Goal: Information Seeking & Learning: Learn about a topic

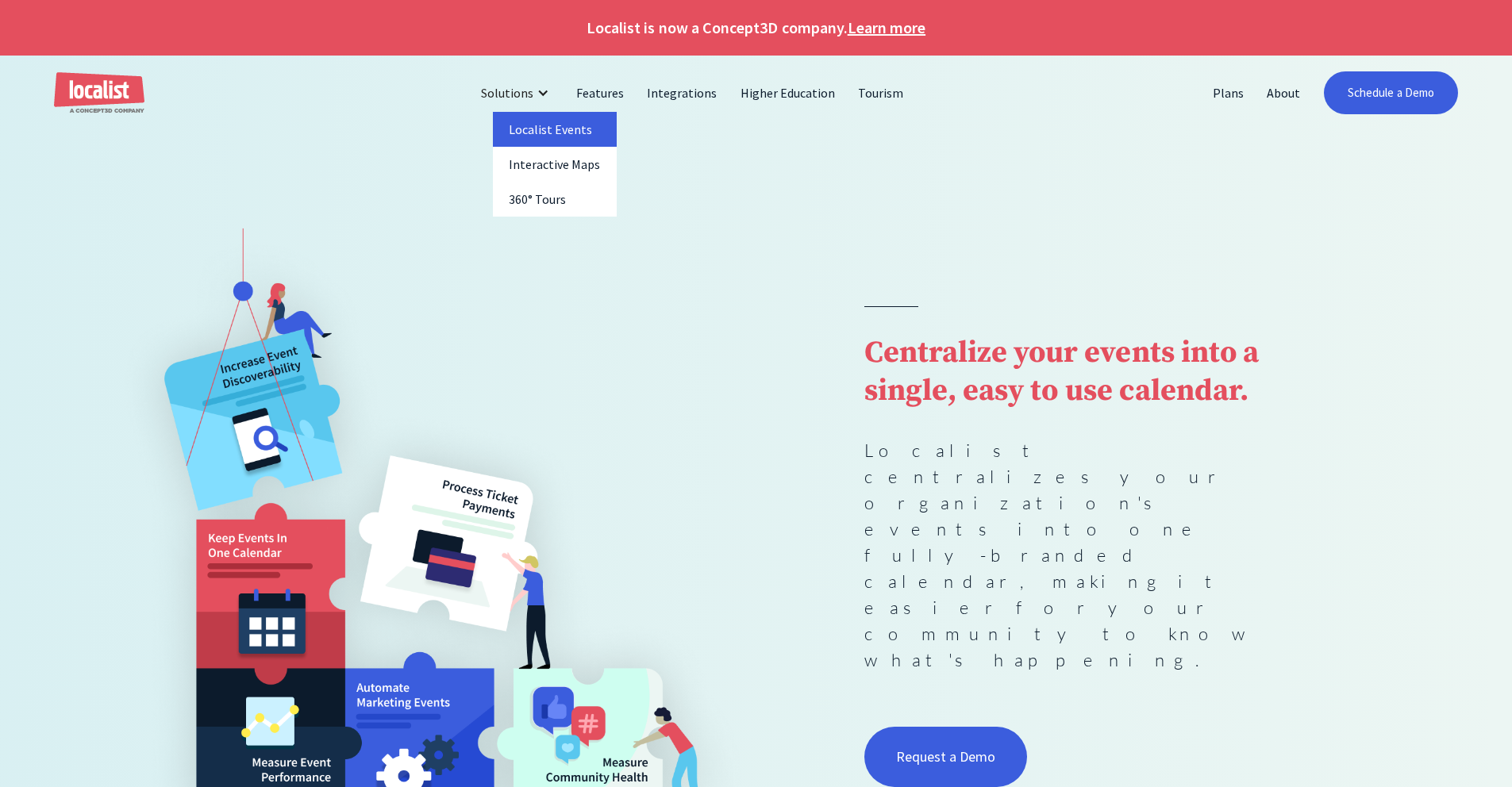
click at [542, 125] on link "Localist Events" at bounding box center [555, 129] width 124 height 35
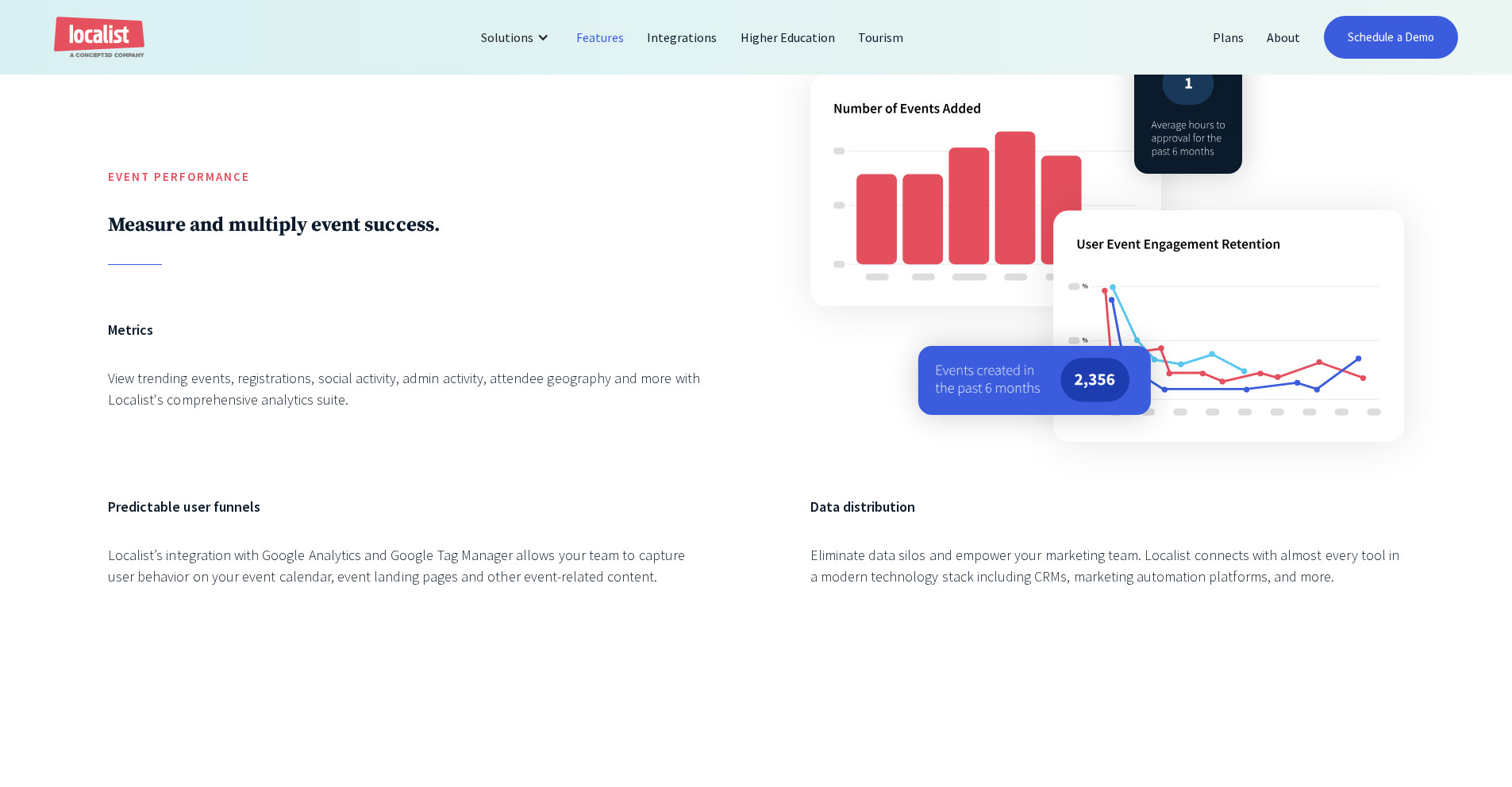
scroll to position [2851, 0]
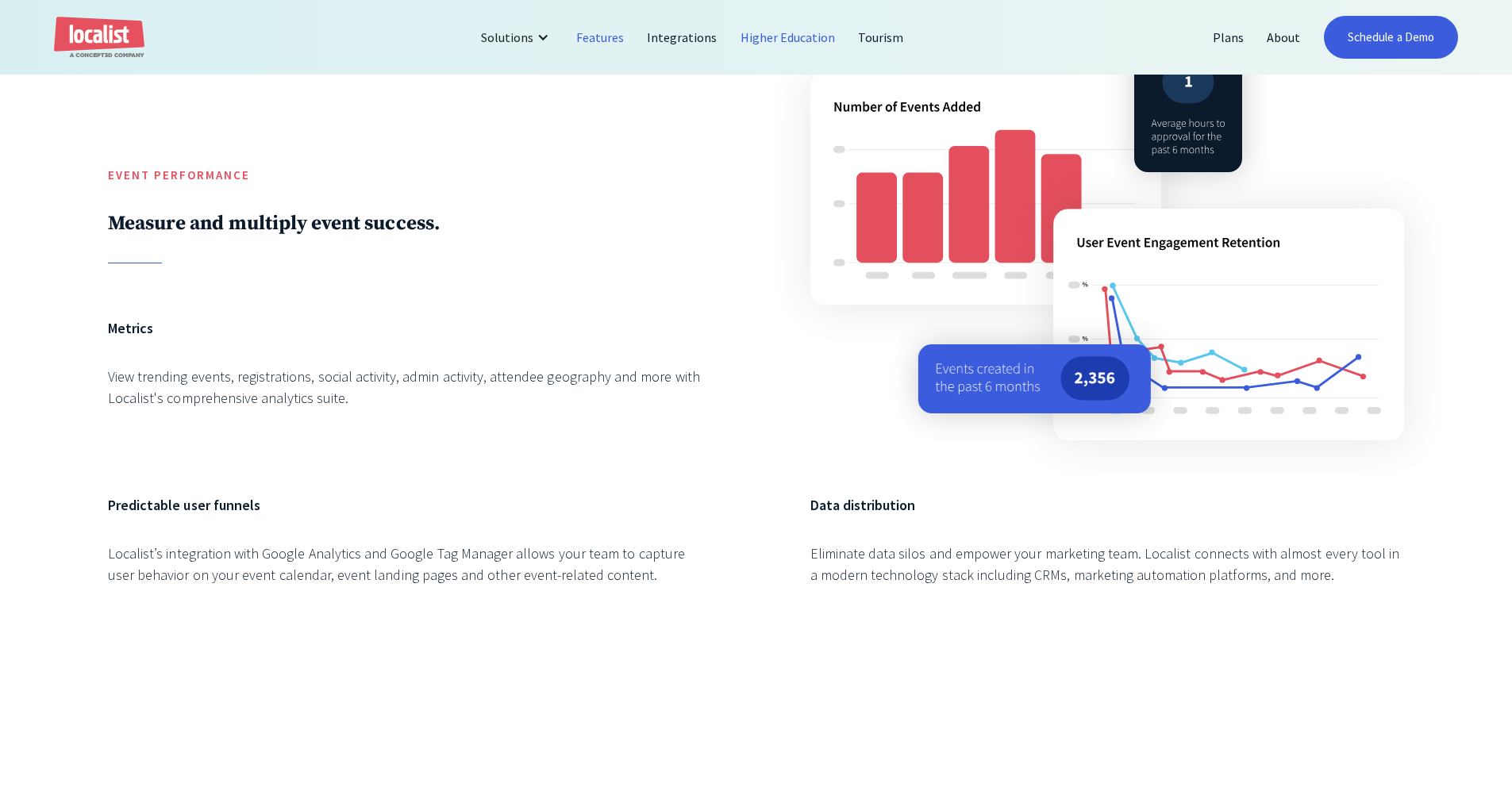
click at [767, 37] on link "Higher Education" at bounding box center [788, 37] width 118 height 38
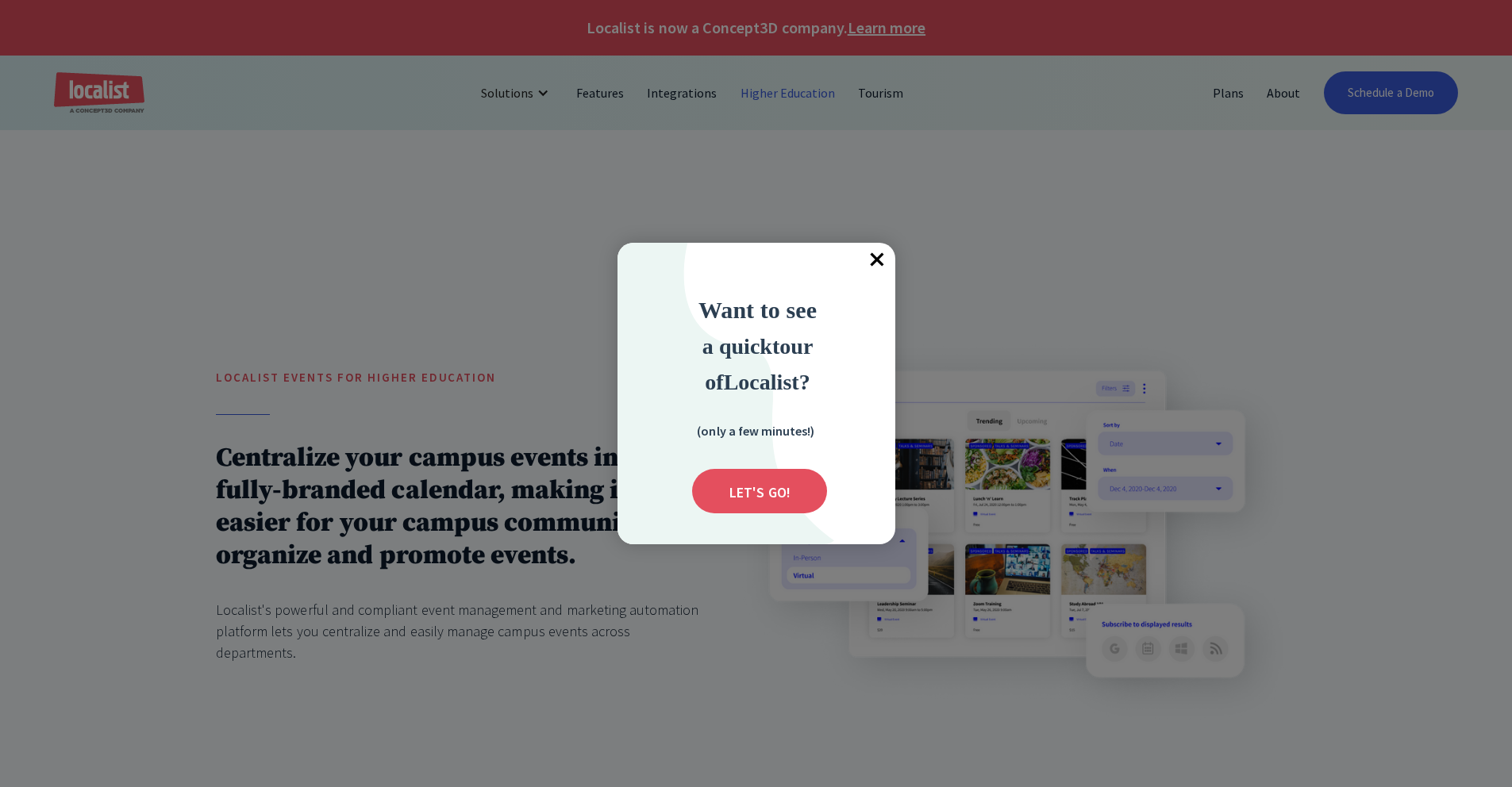
click at [874, 258] on span "×" at bounding box center [878, 260] width 35 height 35
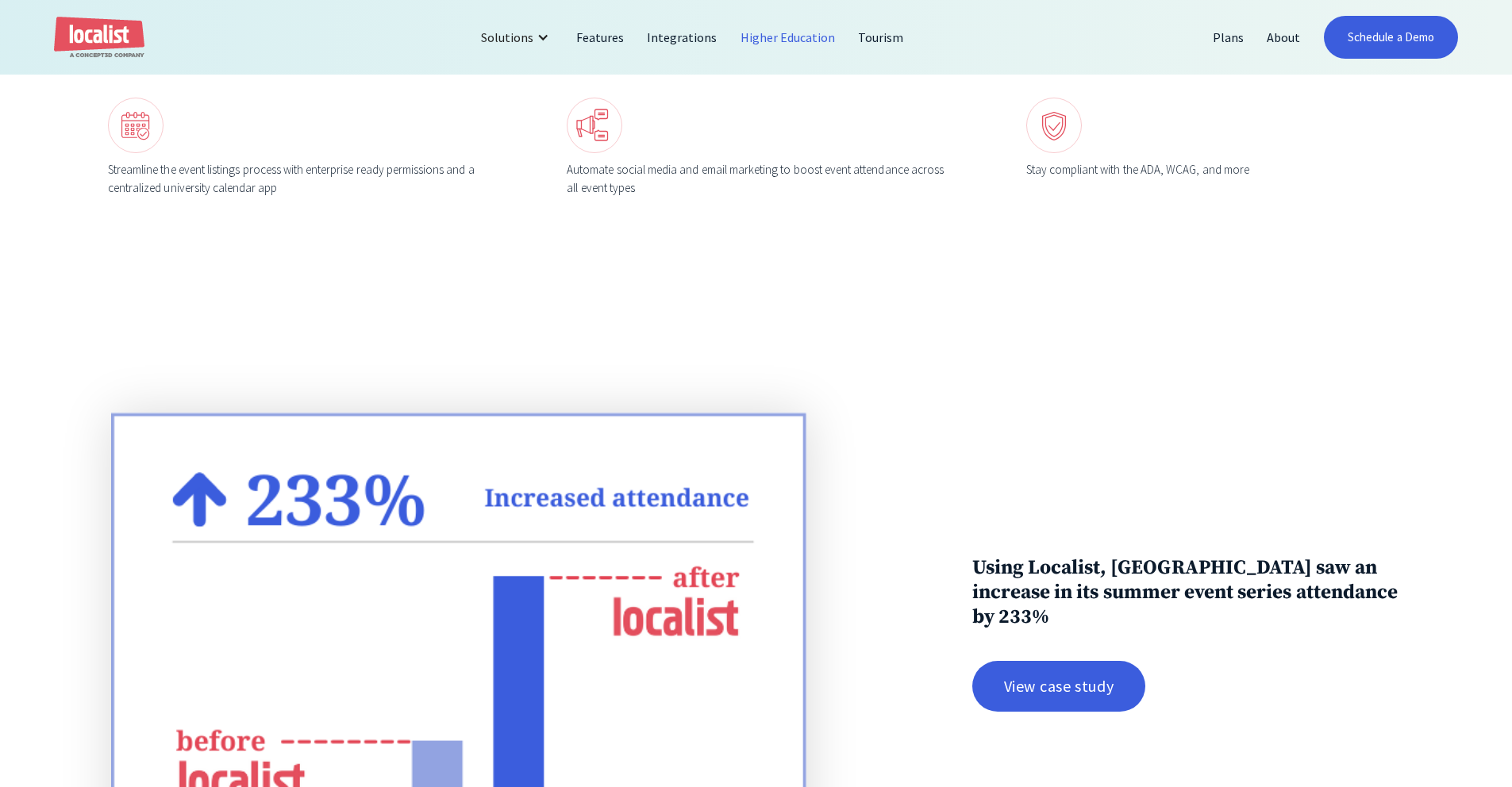
scroll to position [2321, 0]
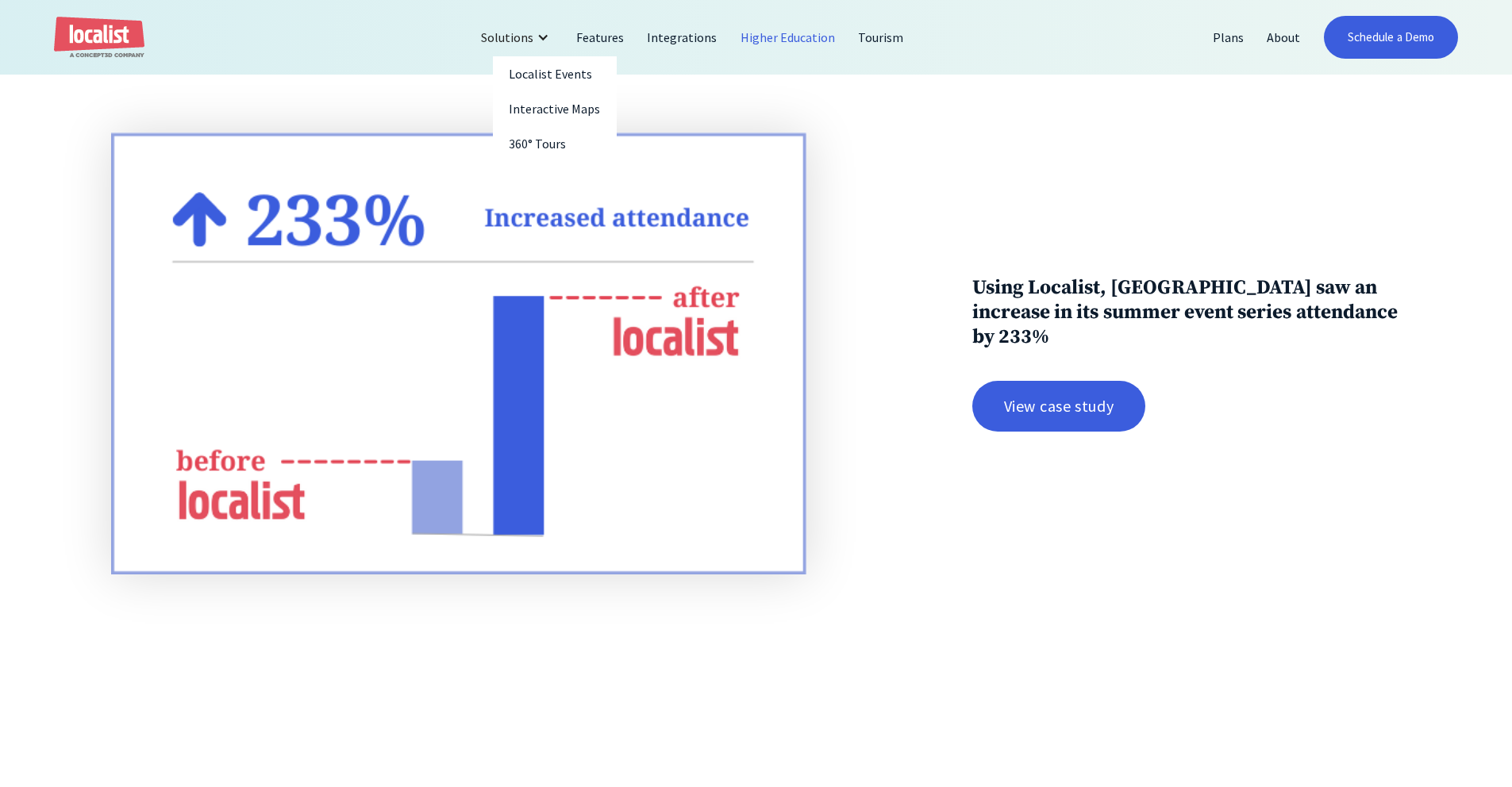
click at [525, 30] on div "Solutions" at bounding box center [506, 37] width 53 height 19
click at [523, 35] on div "Solutions" at bounding box center [506, 37] width 53 height 19
click at [1209, 28] on link "Plans" at bounding box center [1228, 37] width 53 height 38
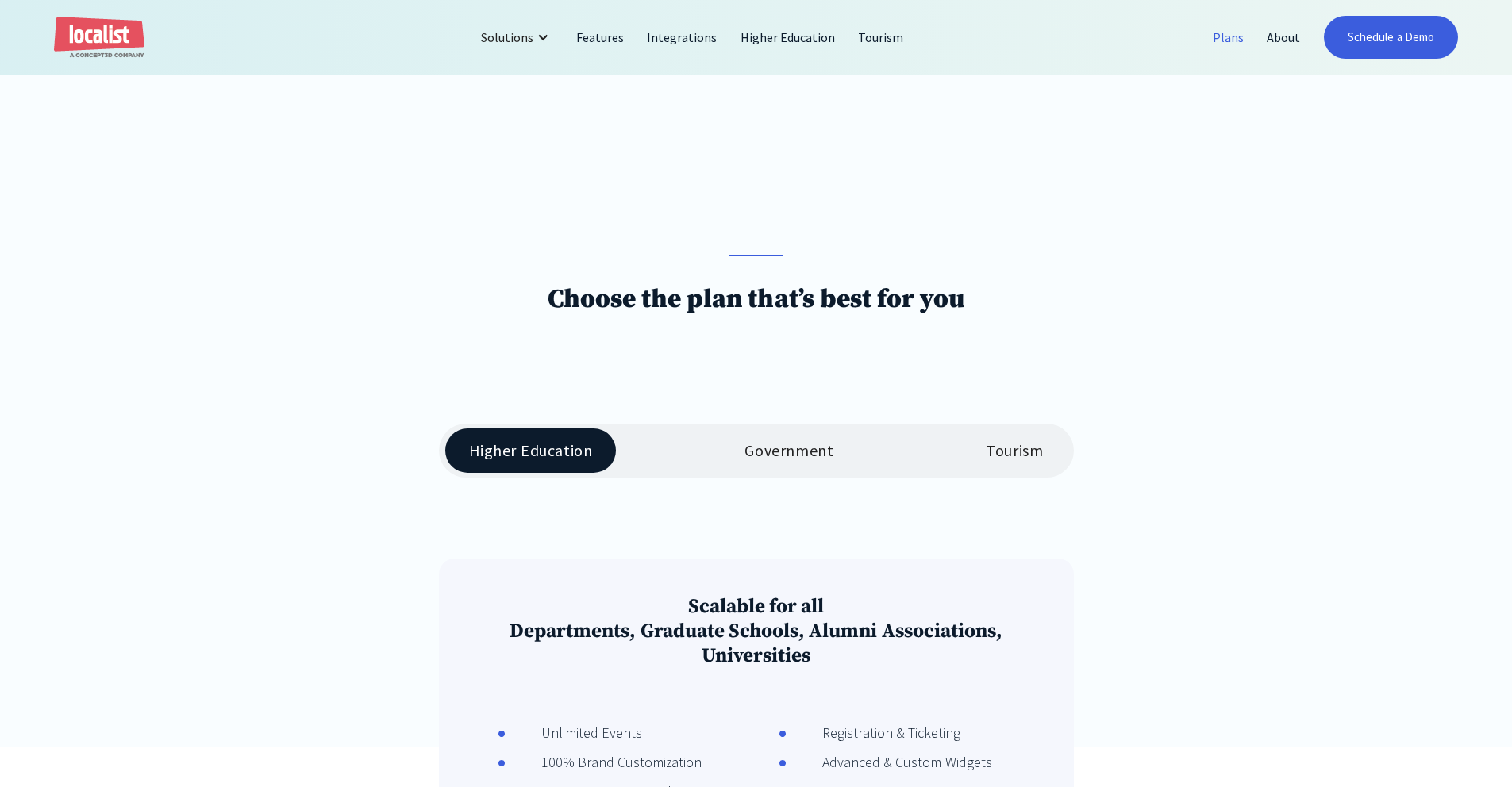
scroll to position [211, 0]
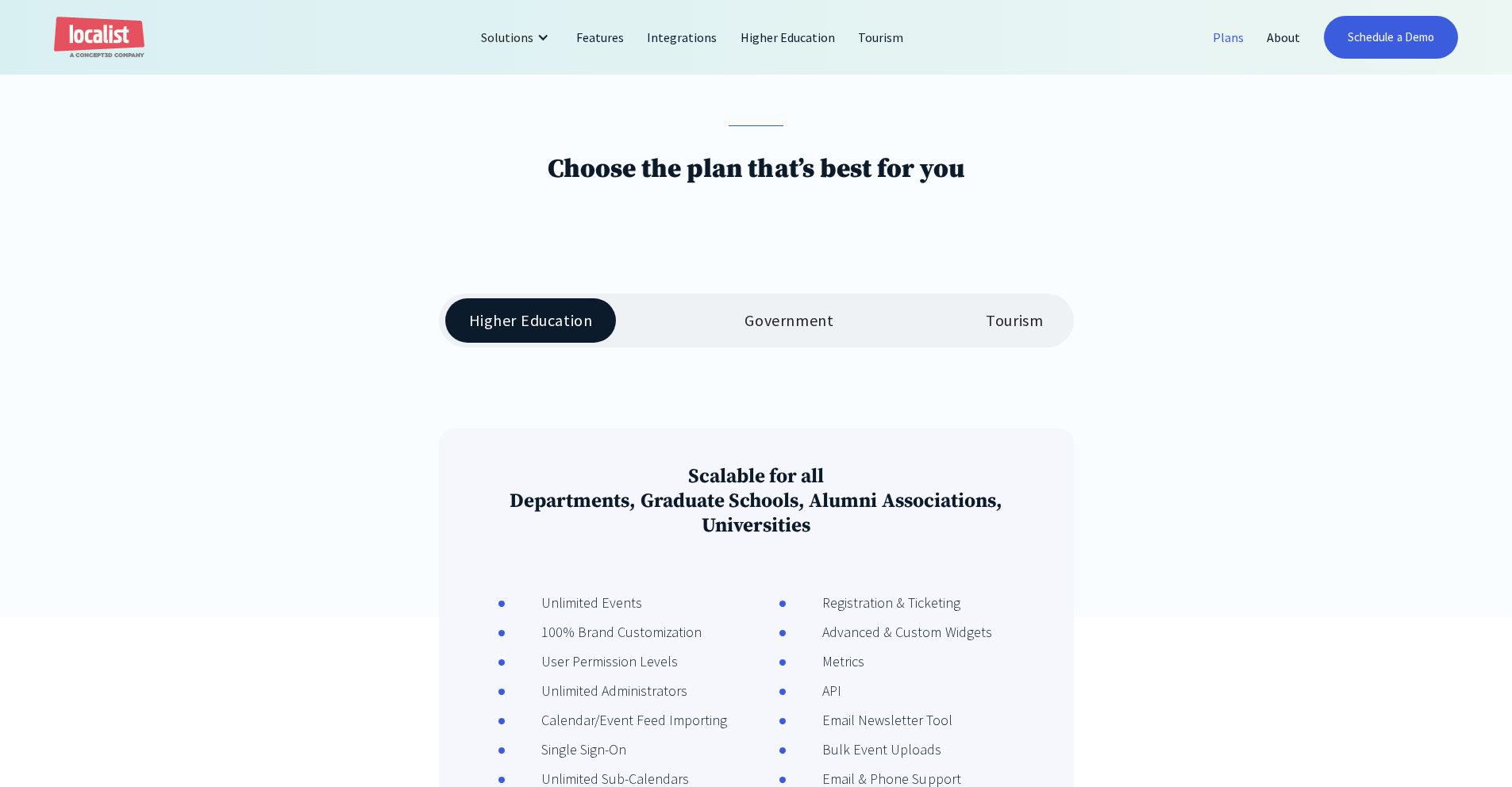
click at [784, 321] on div "Government" at bounding box center [788, 321] width 89 height 19
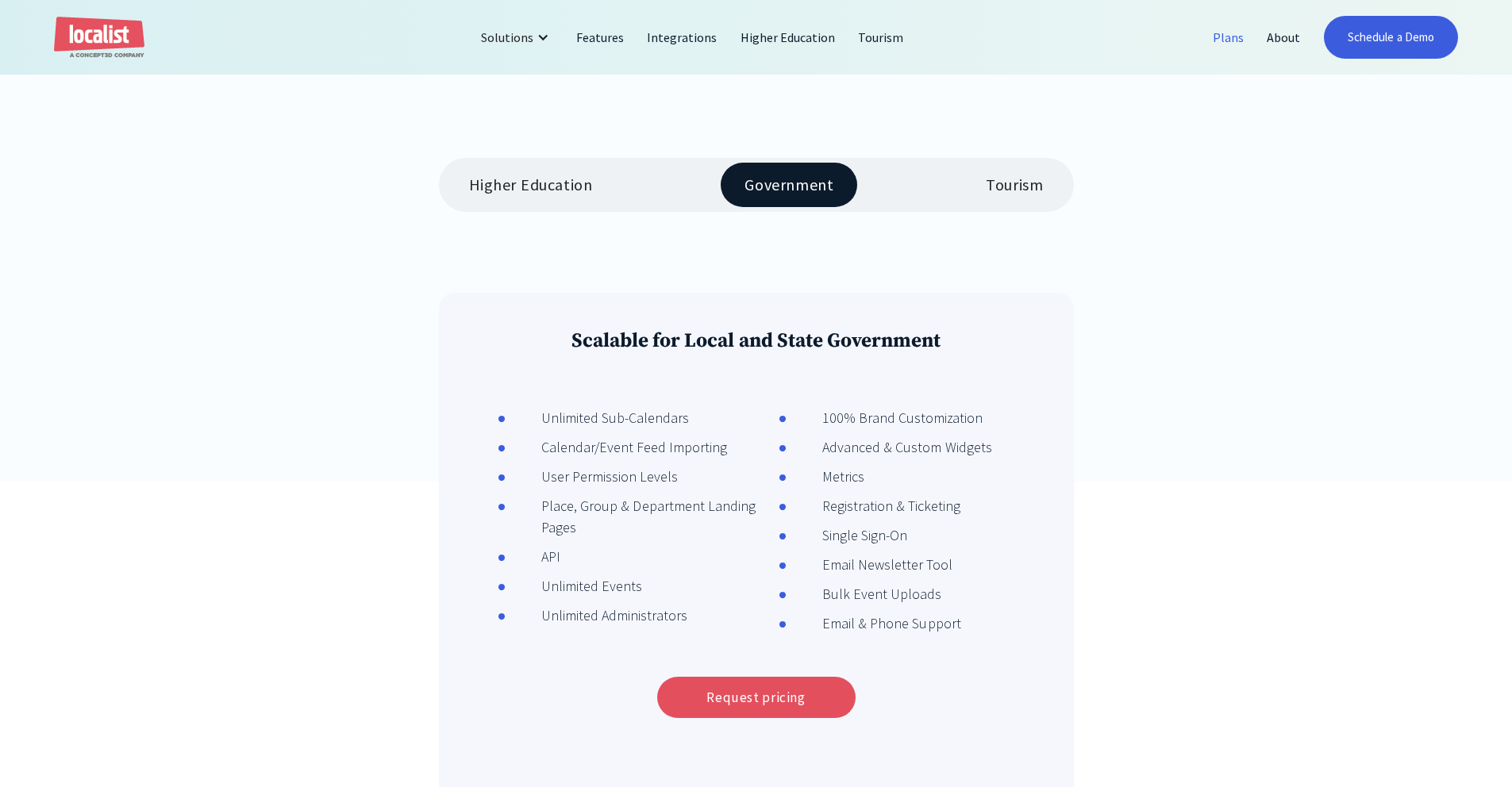
scroll to position [345, 0]
click at [1015, 193] on div "Tourism" at bounding box center [1014, 187] width 57 height 19
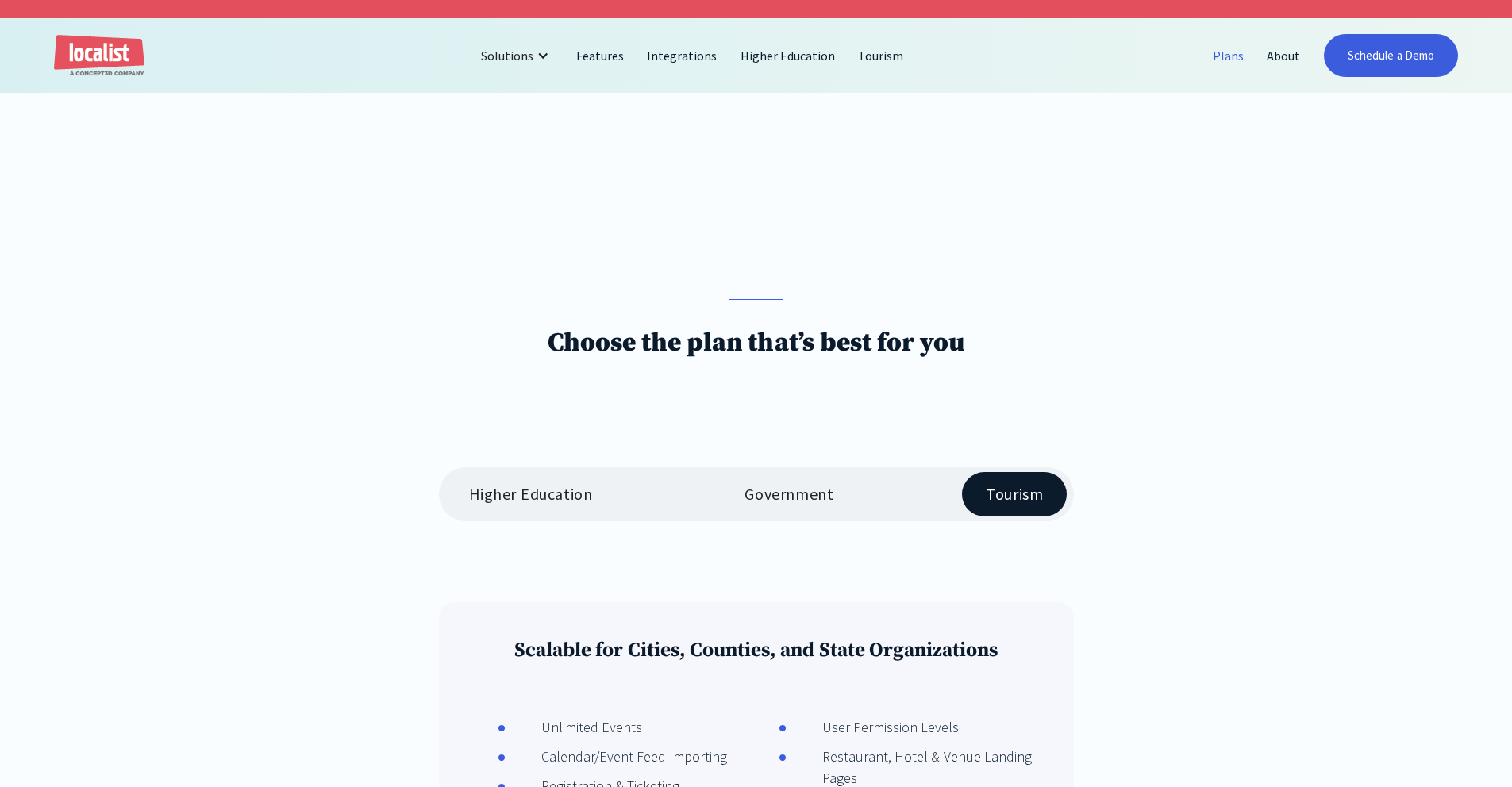
scroll to position [0, 0]
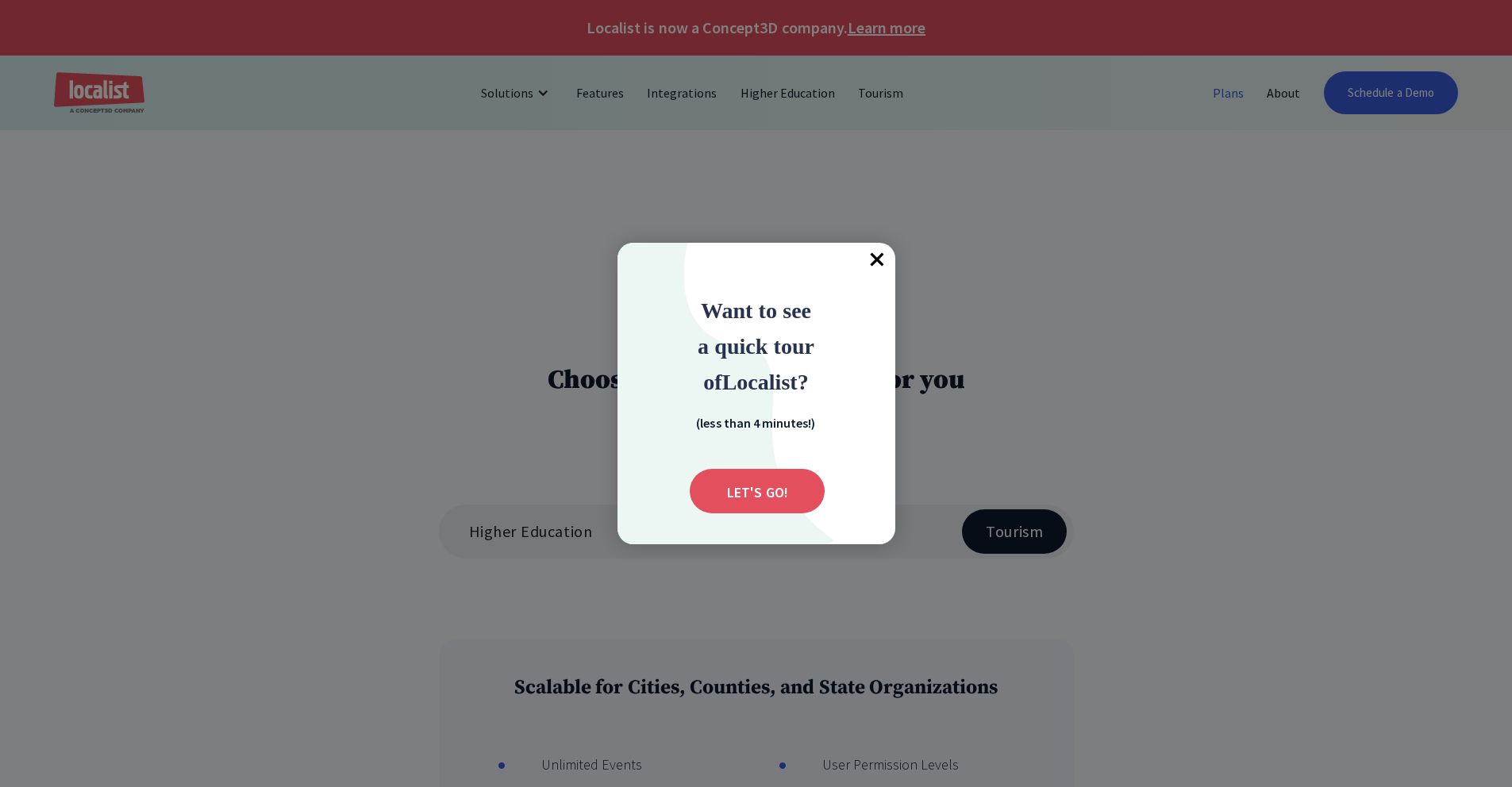
click at [865, 270] on span "×" at bounding box center [878, 260] width 35 height 35
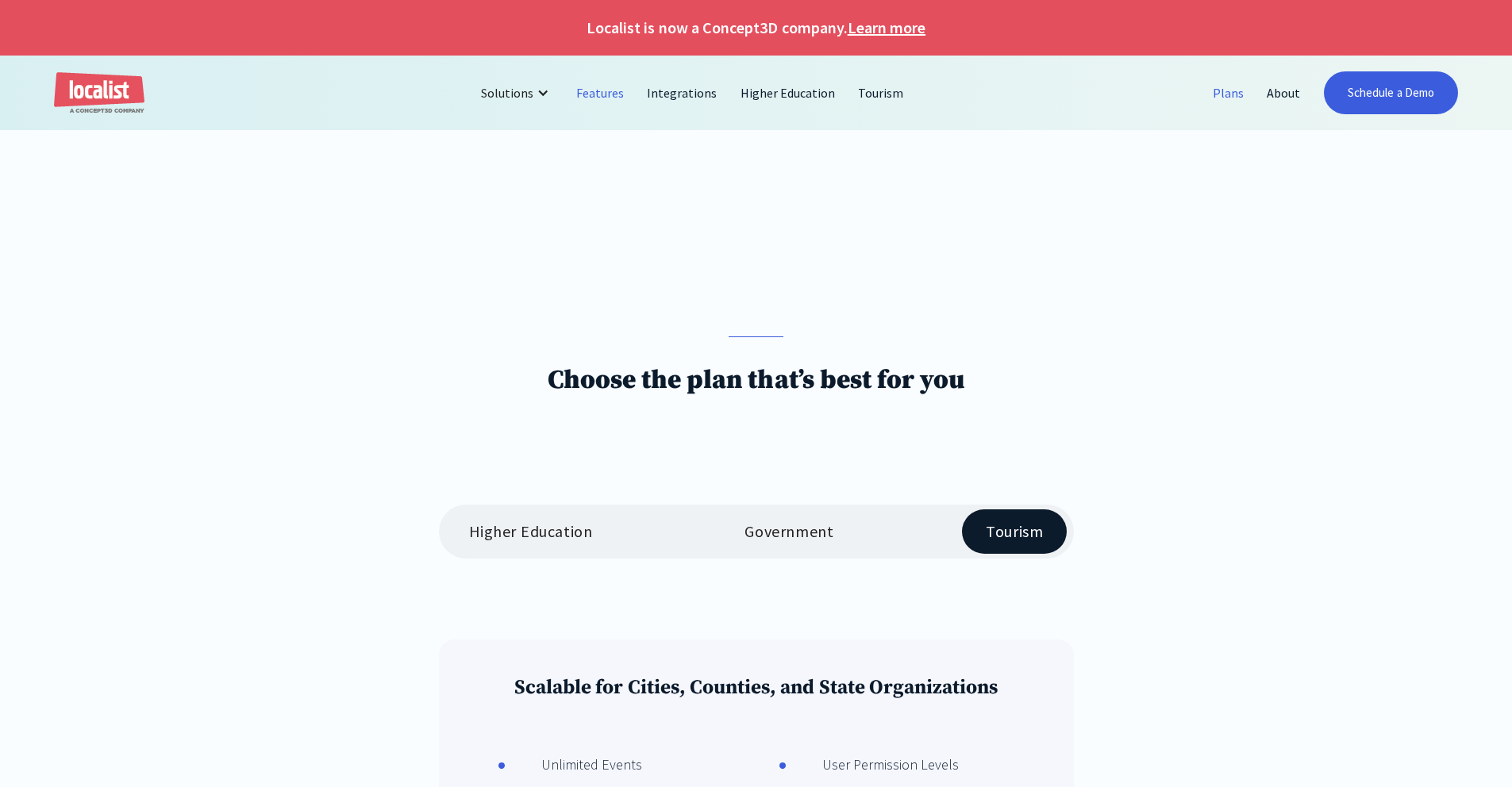
click at [578, 107] on link "Features" at bounding box center [600, 93] width 71 height 38
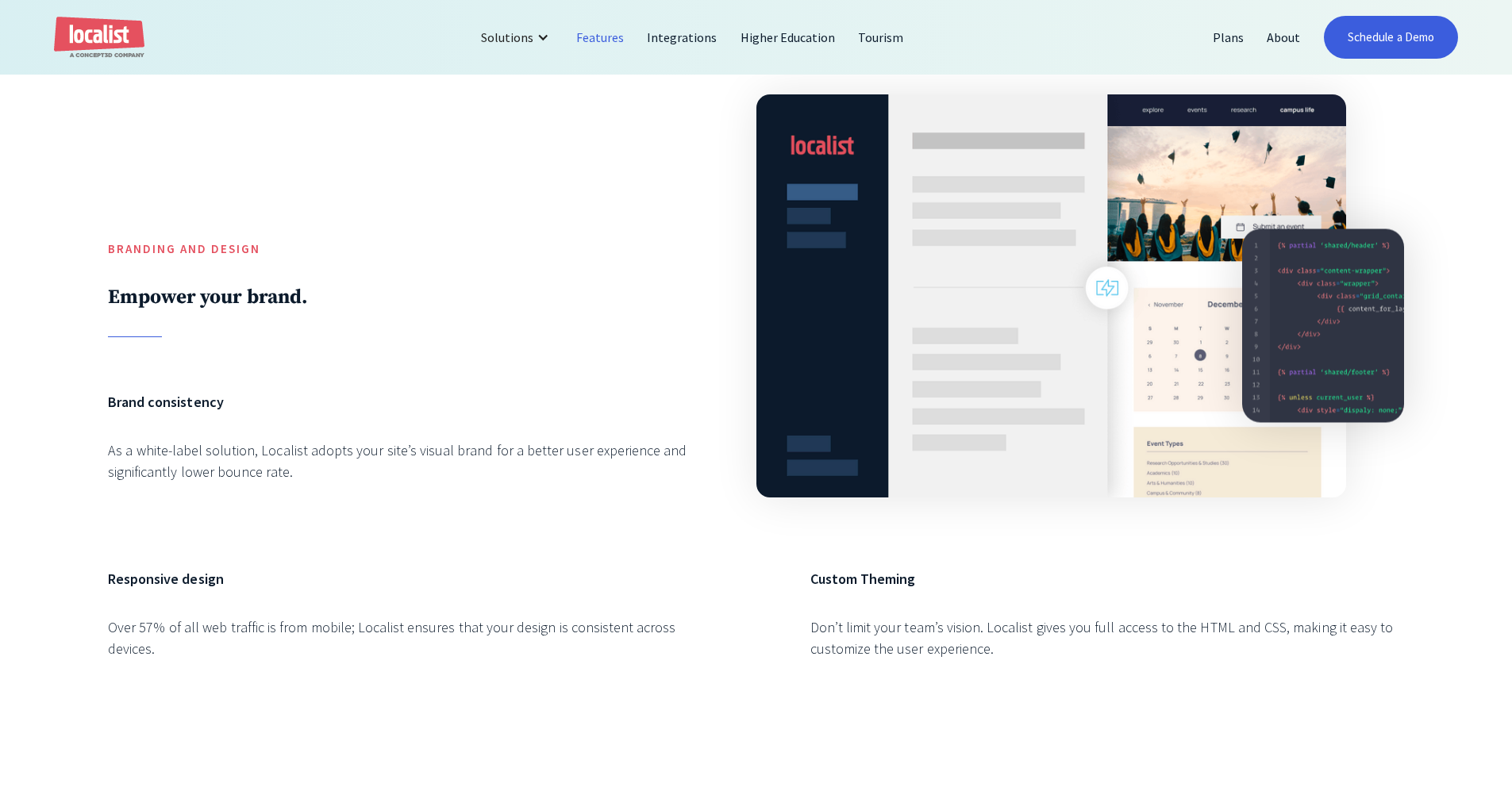
scroll to position [884, 0]
